Goal: Book appointment/travel/reservation

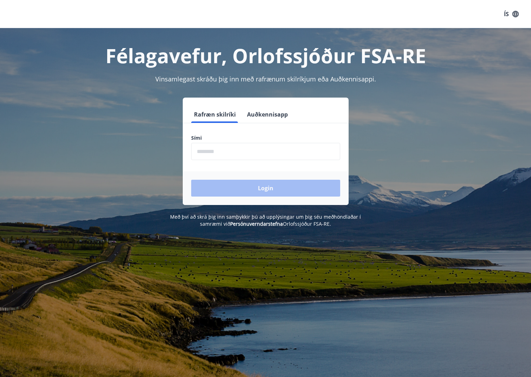
click at [255, 157] on input "phone" at bounding box center [265, 151] width 149 height 17
type input "********"
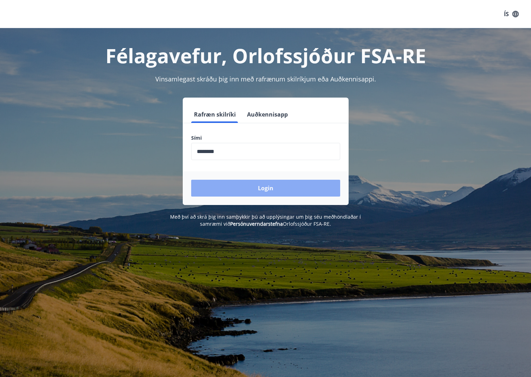
click at [245, 188] on button "Login" at bounding box center [265, 188] width 149 height 17
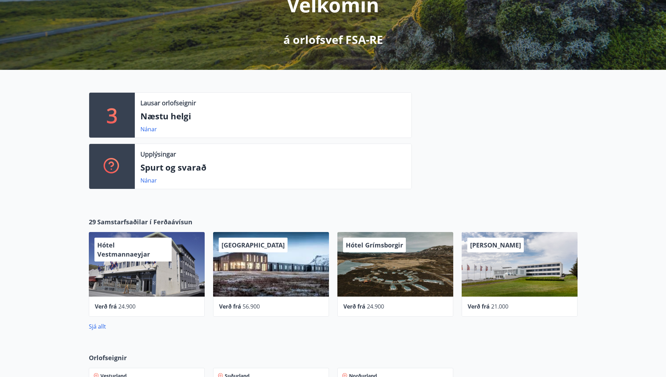
scroll to position [70, 0]
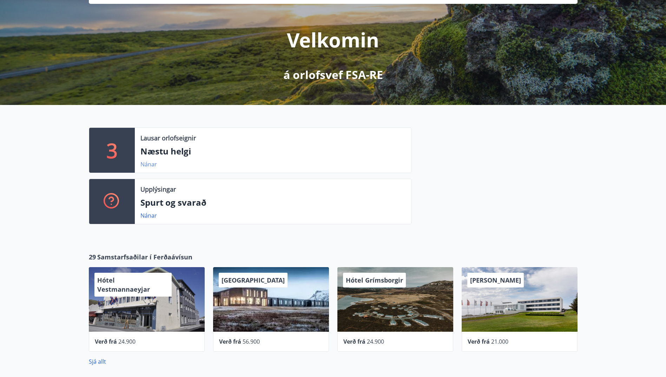
click at [150, 167] on link "Nánar" at bounding box center [149, 165] width 17 height 8
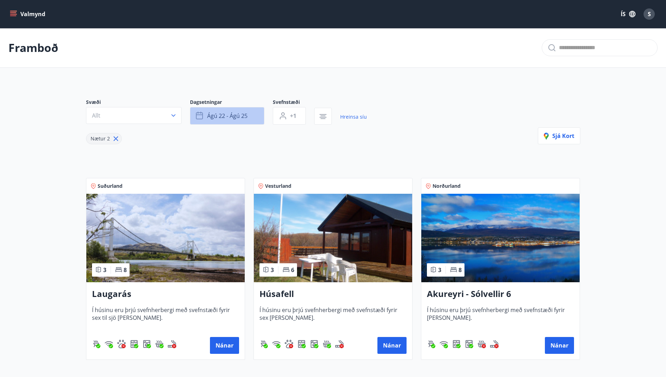
click at [224, 119] on span "ágú 22 - ágú 25" at bounding box center [227, 116] width 40 height 8
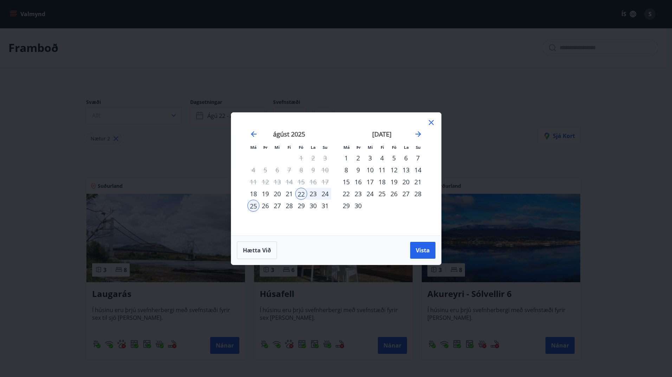
click at [393, 157] on div "5" at bounding box center [394, 158] width 12 height 12
click at [347, 169] on div "8" at bounding box center [346, 170] width 12 height 12
click at [422, 249] on span "Vista" at bounding box center [423, 251] width 14 height 8
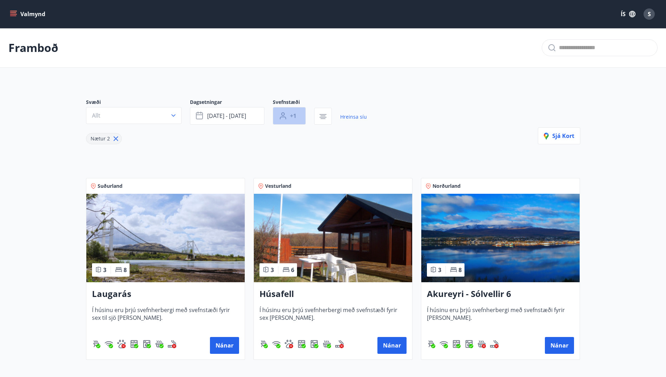
click at [293, 118] on span "+1" at bounding box center [293, 116] width 6 height 8
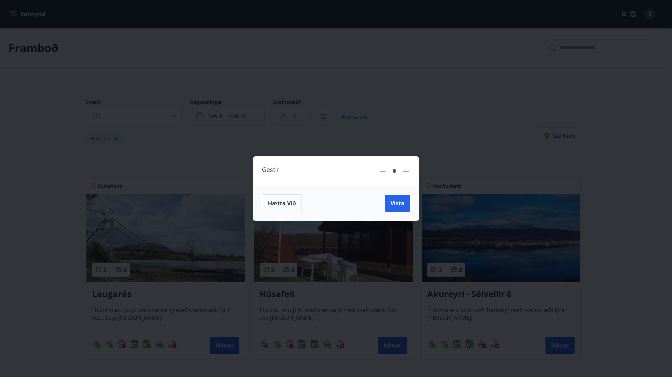
click at [409, 170] on icon at bounding box center [406, 171] width 8 height 8
type input "*"
click at [400, 202] on span "Vista" at bounding box center [397, 204] width 14 height 8
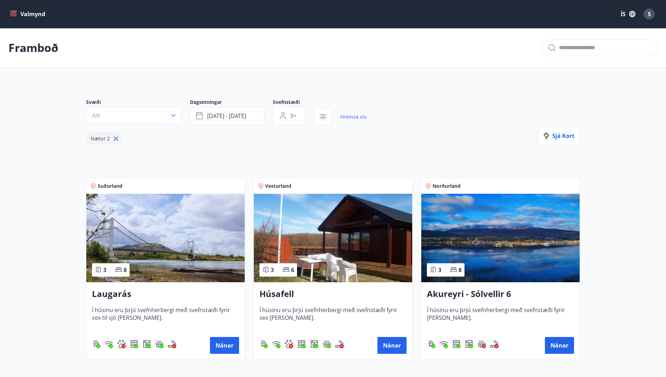
click at [446, 136] on div "Svæði Allt Dagsetningar [DATE] - [DATE] Svefnstæði 3+ Hreinsa síu Nætur 2 Sjá k…" at bounding box center [333, 122] width 495 height 46
click at [169, 113] on button "Allt" at bounding box center [134, 115] width 96 height 17
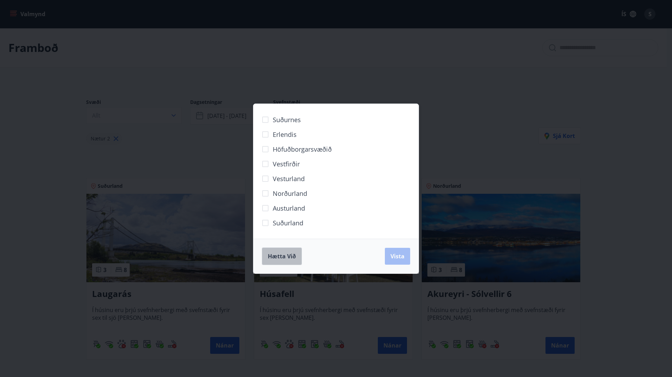
click at [292, 257] on span "Hætta við" at bounding box center [282, 257] width 28 height 8
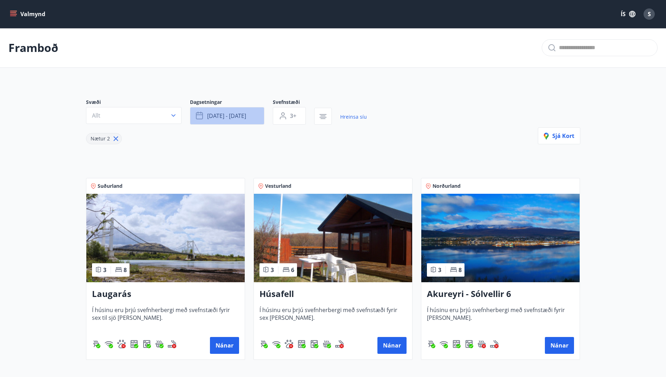
click at [232, 117] on span "[DATE] - [DATE]" at bounding box center [226, 116] width 39 height 8
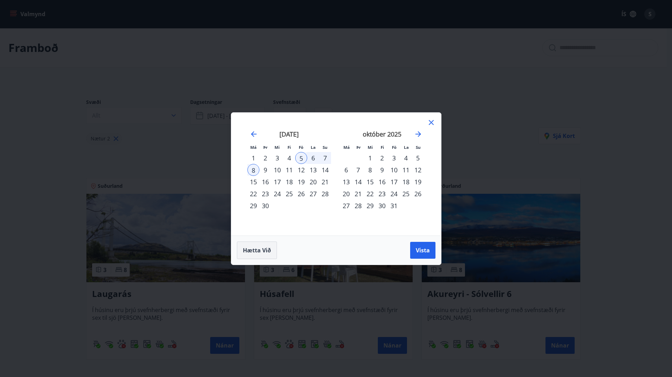
click at [262, 249] on span "Hætta við" at bounding box center [257, 251] width 28 height 8
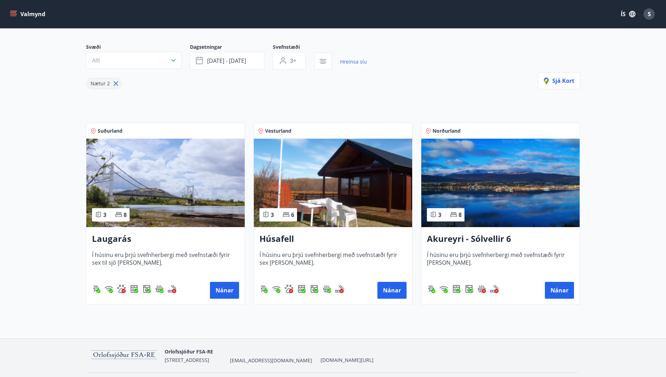
scroll to position [76, 0]
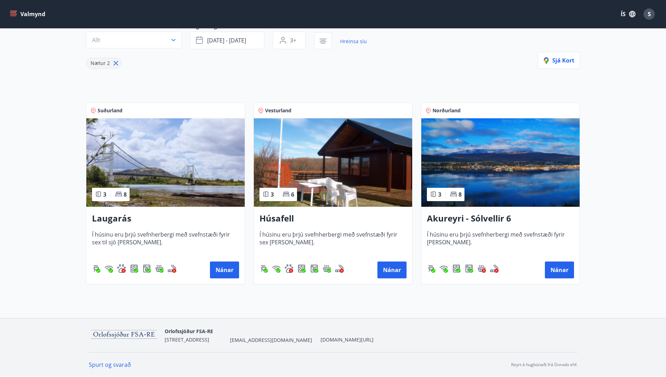
click at [129, 219] on h3 "Laugarás" at bounding box center [165, 219] width 147 height 13
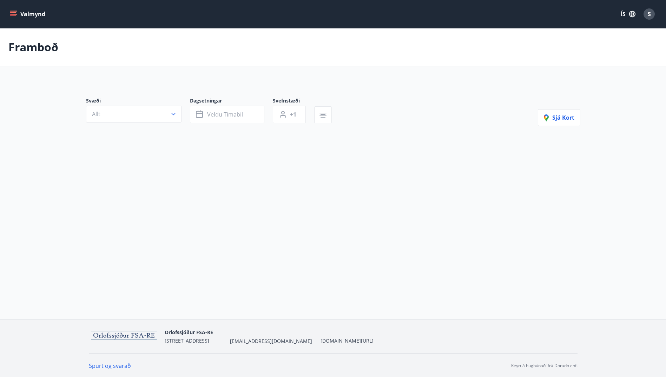
type input "*"
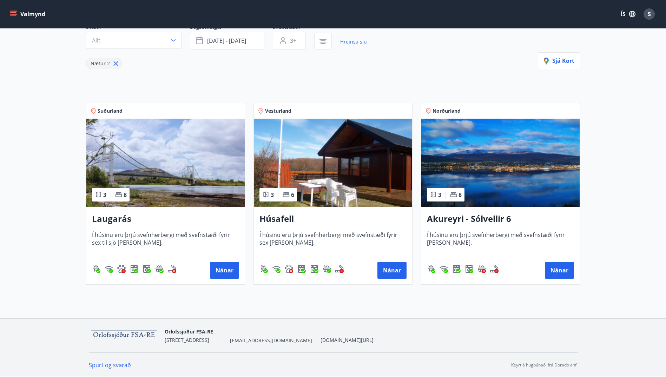
scroll to position [76, 0]
click at [220, 267] on button "Nánar" at bounding box center [224, 270] width 29 height 17
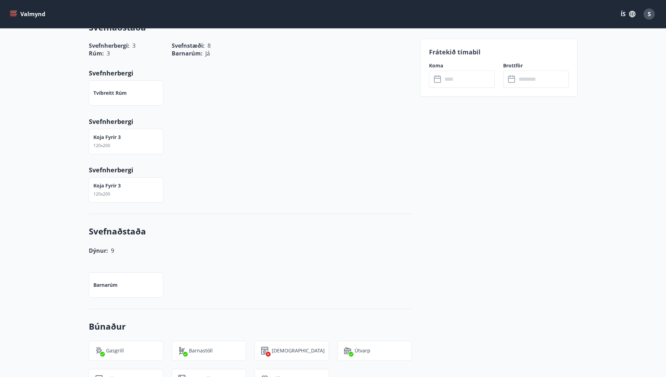
scroll to position [291, 0]
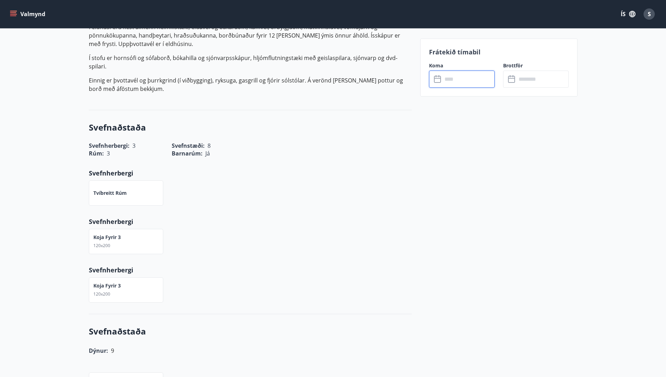
click at [454, 83] on input "text" at bounding box center [469, 79] width 52 height 17
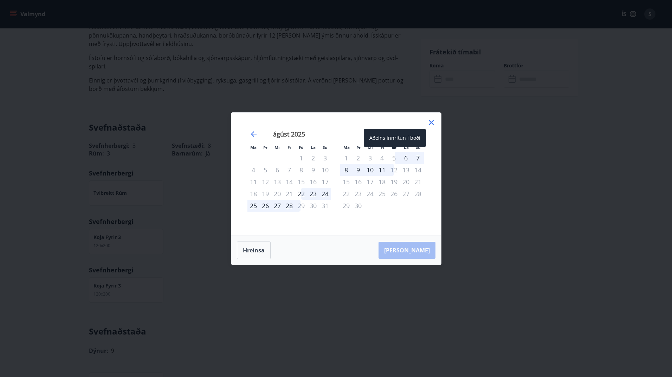
click at [393, 158] on div "5" at bounding box center [394, 158] width 12 height 12
click at [348, 170] on div "8" at bounding box center [346, 170] width 12 height 12
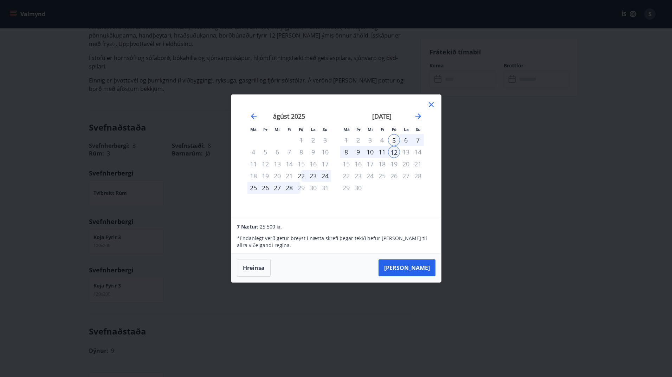
click at [432, 102] on icon at bounding box center [431, 104] width 8 height 8
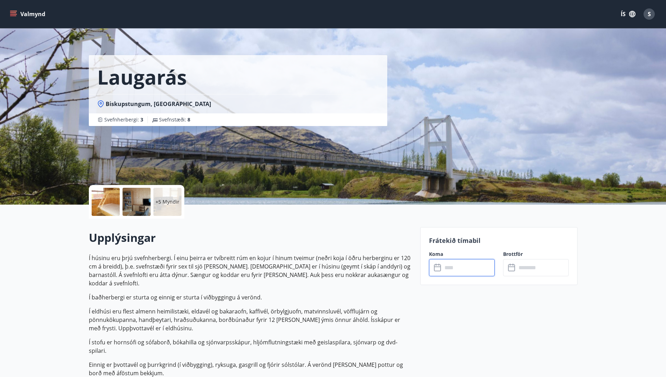
scroll to position [0, 0]
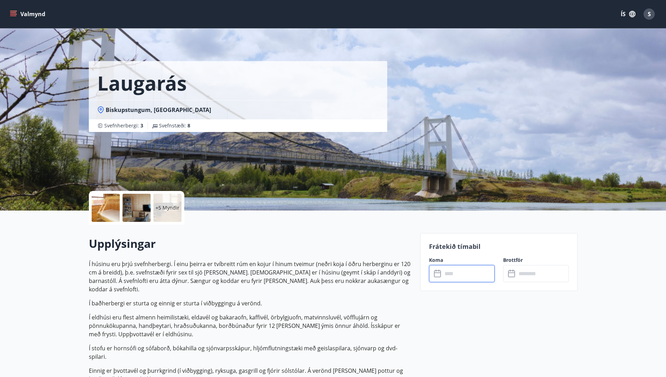
click at [25, 9] on button "Valmynd" at bounding box center [28, 14] width 40 height 13
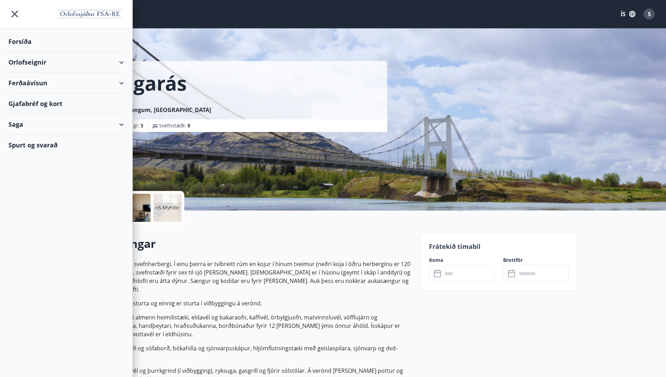
click at [25, 46] on div "Forsíða" at bounding box center [66, 41] width 116 height 21
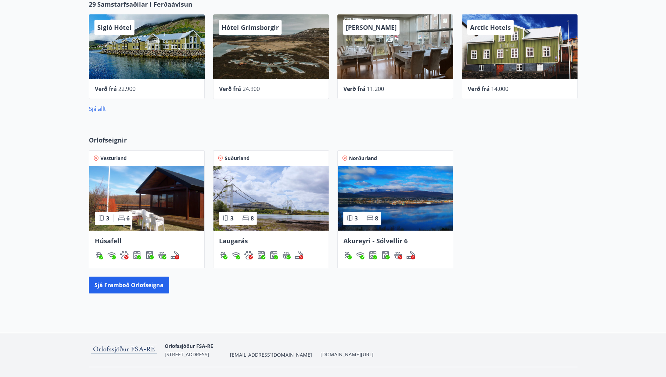
scroll to position [338, 0]
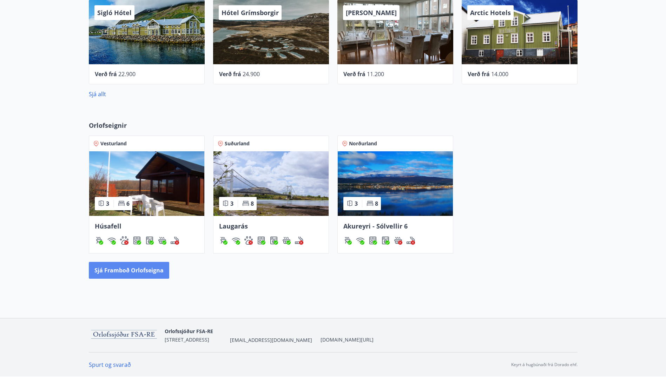
click at [116, 276] on button "Sjá framboð orlofseigna" at bounding box center [129, 270] width 80 height 17
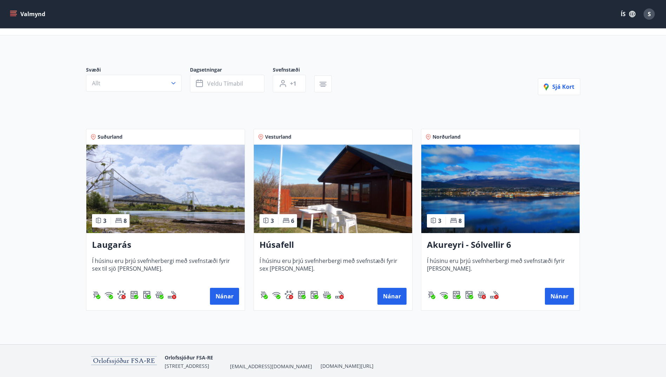
scroll to position [59, 0]
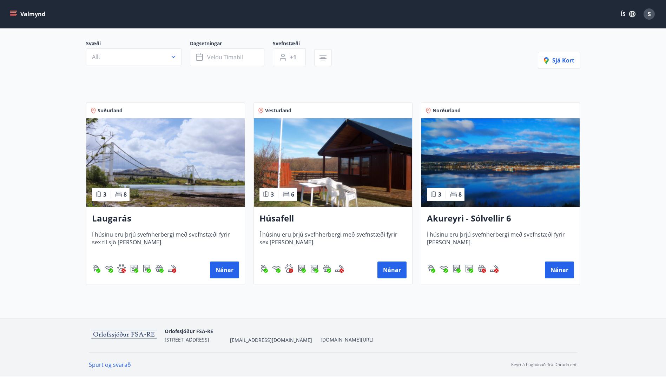
click at [226, 232] on span "Í húsinu eru þrjú svefnherbergi með svefnstæði fyrir sex til sjö [PERSON_NAME]." at bounding box center [165, 242] width 147 height 23
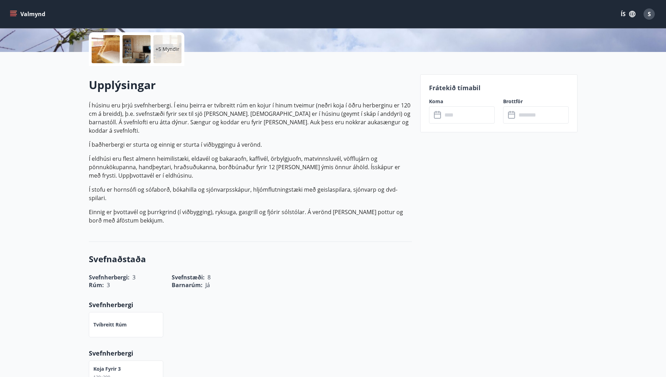
scroll to position [211, 0]
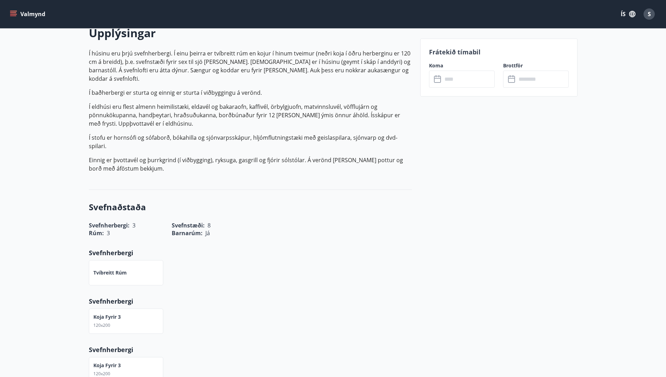
click at [440, 84] on div "​ ​" at bounding box center [462, 79] width 66 height 17
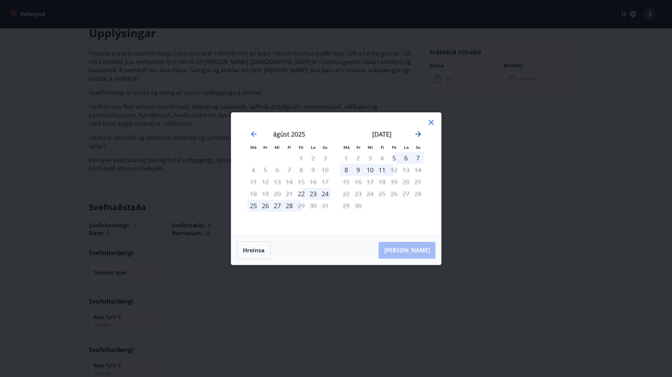
click at [422, 134] on icon "Move forward to switch to the next month." at bounding box center [418, 134] width 8 height 8
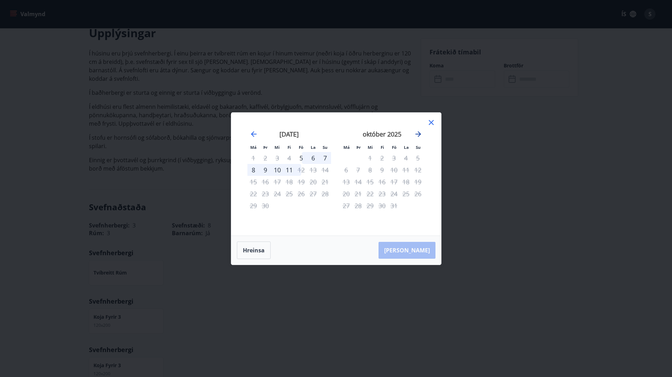
click at [422, 134] on icon "Move forward to switch to the next month." at bounding box center [418, 134] width 8 height 8
click at [421, 139] on div "nóvember 2025" at bounding box center [382, 136] width 84 height 31
click at [416, 134] on icon "Move forward to switch to the next month." at bounding box center [418, 134] width 6 height 6
click at [418, 135] on icon "Move forward to switch to the next month." at bounding box center [418, 134] width 8 height 8
click at [254, 131] on icon "Move backward to switch to the previous month." at bounding box center [254, 134] width 6 height 6
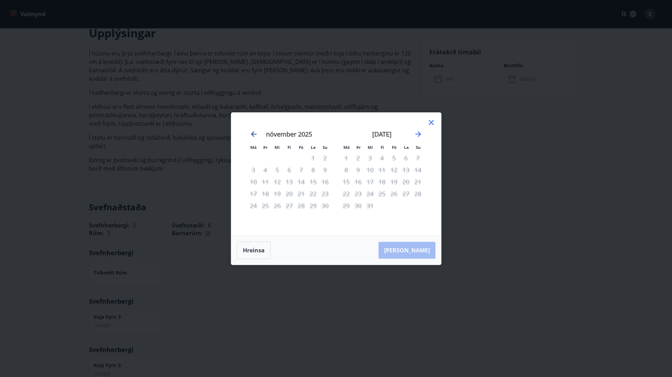
click at [254, 131] on icon "Move backward to switch to the previous month." at bounding box center [254, 134] width 6 height 6
click at [429, 123] on icon at bounding box center [431, 122] width 8 height 8
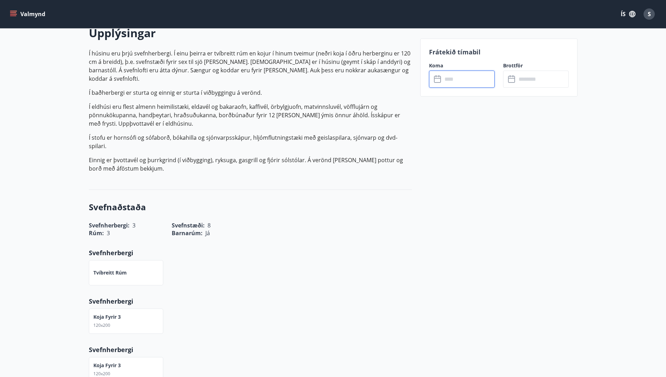
click at [458, 81] on input "text" at bounding box center [469, 79] width 52 height 17
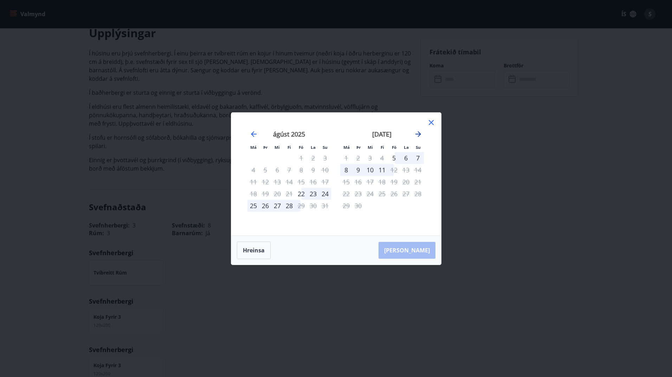
click at [415, 132] on icon "Move forward to switch to the next month." at bounding box center [418, 134] width 8 height 8
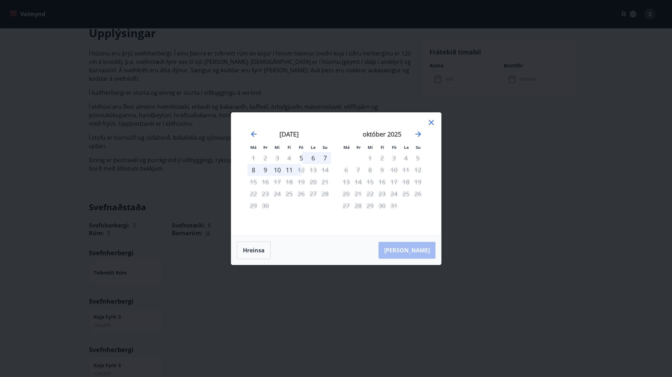
click at [432, 119] on icon at bounding box center [431, 122] width 8 height 8
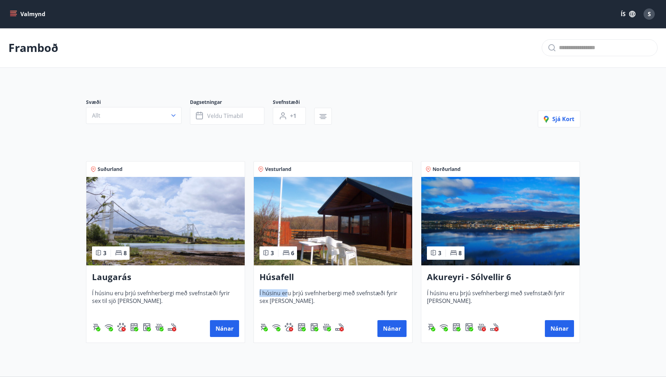
click at [287, 289] on div "Húsafell Í húsinu eru þrjú svefnherbergi með svefnstæði fyrir sex [PERSON_NAME]…" at bounding box center [333, 304] width 158 height 77
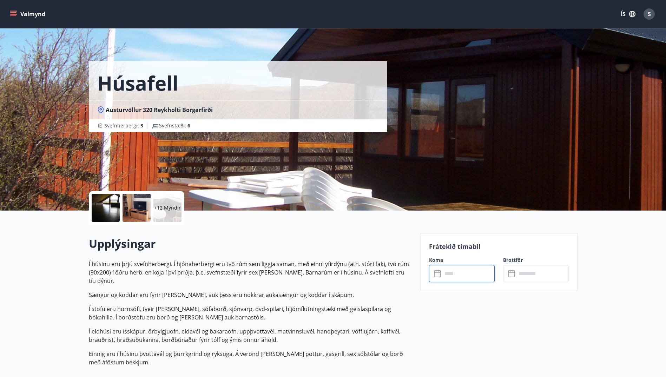
click at [447, 276] on input "text" at bounding box center [469, 273] width 52 height 17
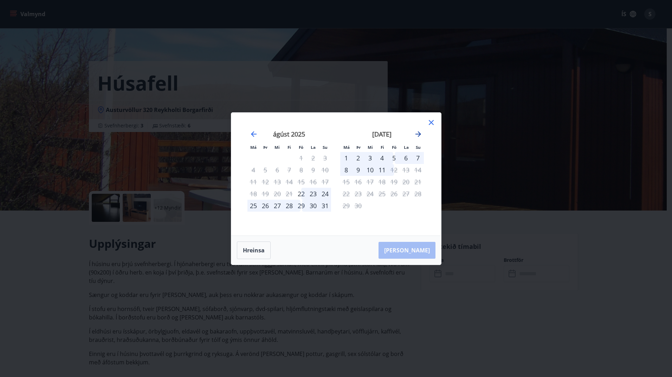
click at [417, 137] on icon "Move forward to switch to the next month." at bounding box center [418, 134] width 8 height 8
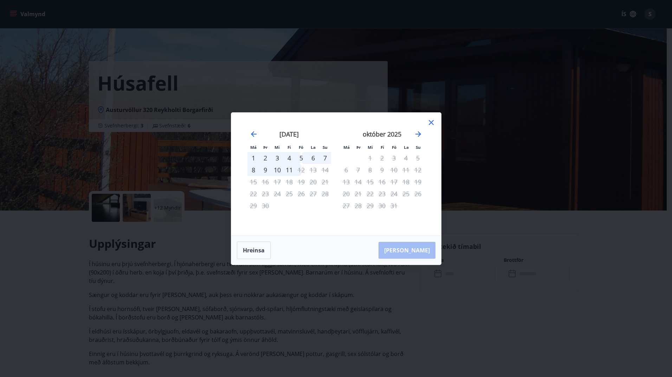
click at [418, 140] on div "október 2025" at bounding box center [382, 136] width 84 height 31
click at [420, 137] on icon "Move forward to switch to the next month." at bounding box center [418, 134] width 8 height 8
click at [429, 124] on icon at bounding box center [431, 122] width 8 height 8
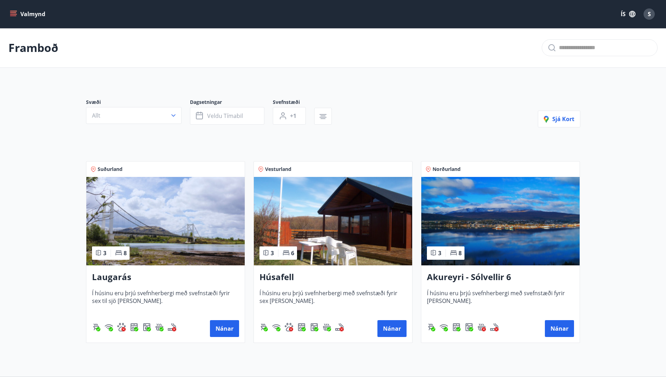
click at [467, 279] on h3 "Akureyri - Sólvellir 6" at bounding box center [500, 277] width 147 height 13
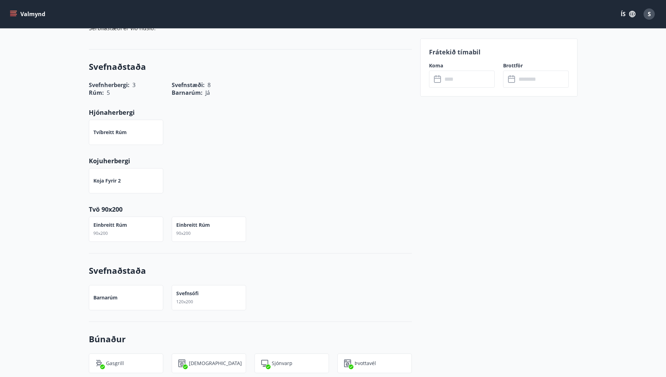
scroll to position [141, 0]
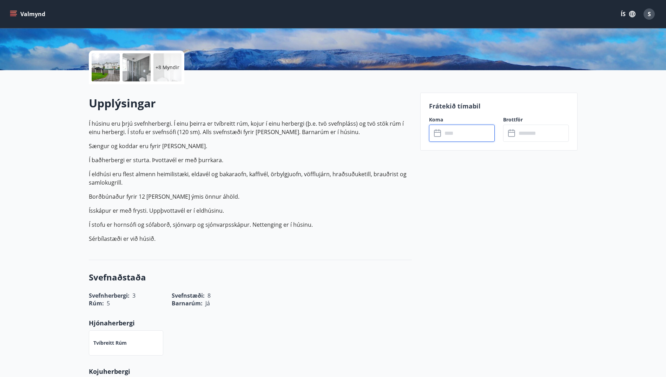
click at [459, 129] on input "text" at bounding box center [469, 133] width 52 height 17
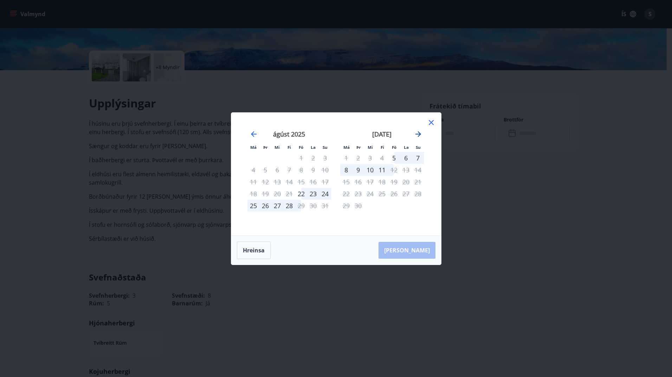
click at [419, 133] on icon "Move forward to switch to the next month." at bounding box center [418, 134] width 6 height 6
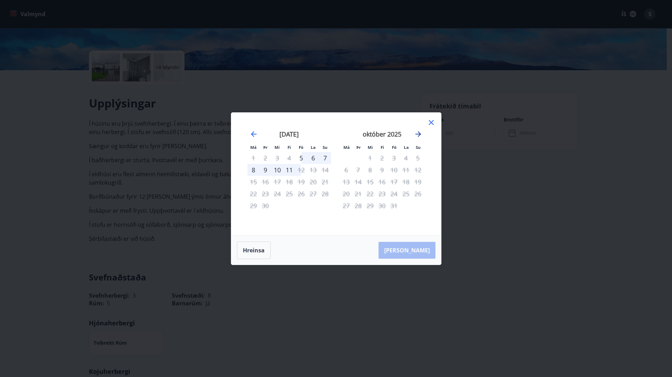
click at [419, 135] on icon "Move forward to switch to the next month." at bounding box center [418, 134] width 8 height 8
click at [430, 124] on icon at bounding box center [431, 122] width 8 height 8
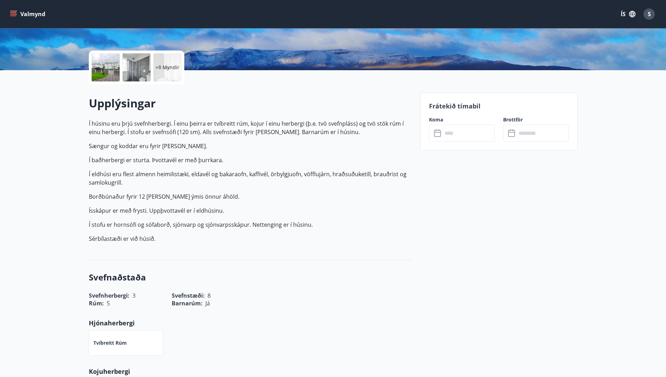
click at [22, 11] on button "Valmynd" at bounding box center [28, 14] width 40 height 13
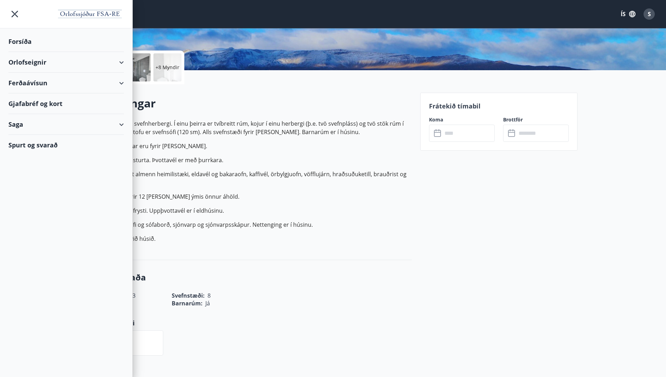
click at [50, 44] on div "Forsíða" at bounding box center [66, 41] width 116 height 21
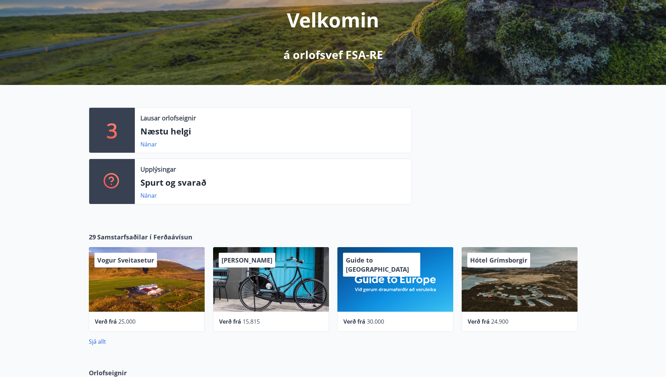
scroll to position [70, 0]
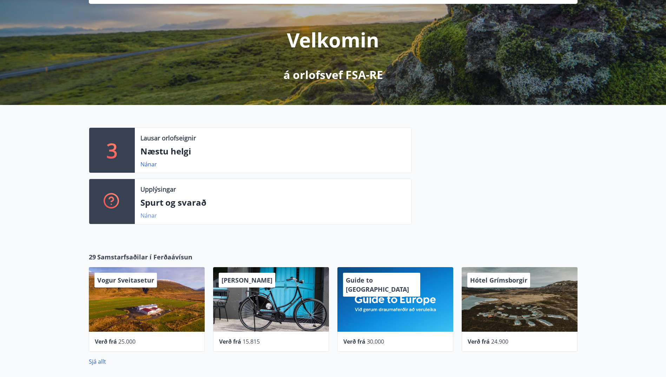
click at [150, 217] on link "Nánar" at bounding box center [149, 216] width 17 height 8
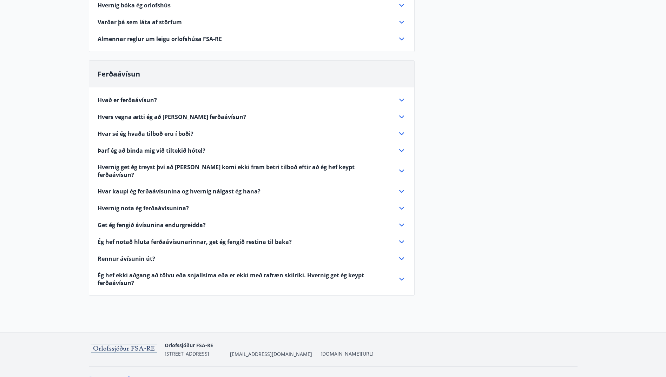
scroll to position [173, 0]
